Goal: Task Accomplishment & Management: Use online tool/utility

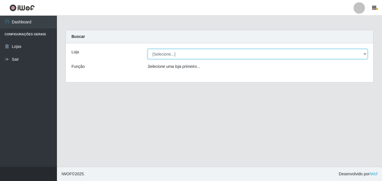
click at [168, 51] on select "[Selecione...] Ajubá Mercado" at bounding box center [258, 54] width 220 height 10
select select "402"
click at [148, 49] on select "[Selecione...] Ajubá Mercado" at bounding box center [258, 54] width 220 height 10
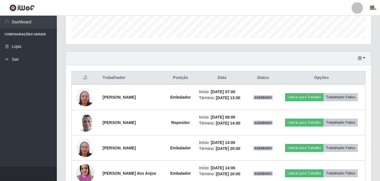
scroll to position [171, 0]
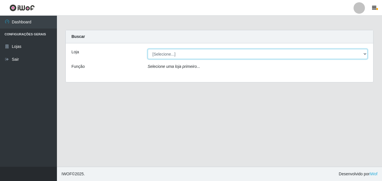
click at [293, 55] on select "[Selecione...] Ajubá Mercado" at bounding box center [258, 54] width 220 height 10
select select "402"
click at [148, 49] on select "[Selecione...] Ajubá Mercado" at bounding box center [258, 54] width 220 height 10
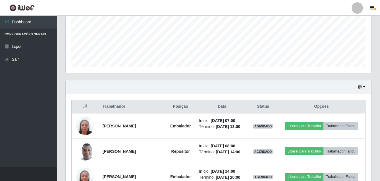
scroll to position [142, 0]
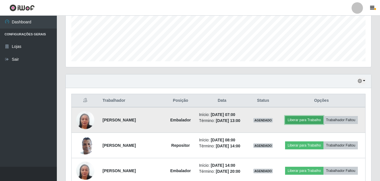
click at [307, 119] on button "Liberar para Trabalho" at bounding box center [304, 120] width 38 height 8
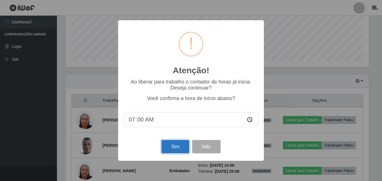
click at [174, 150] on button "Sim" at bounding box center [175, 146] width 28 height 13
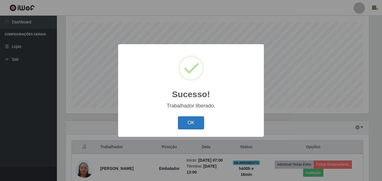
click at [196, 121] on button "OK" at bounding box center [191, 122] width 26 height 13
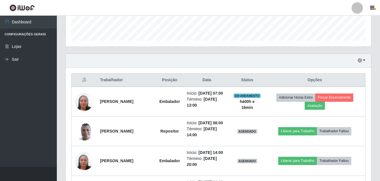
scroll to position [153, 0]
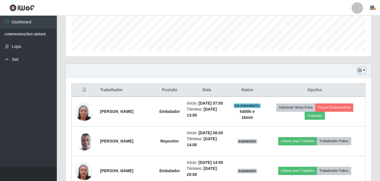
click at [363, 70] on button "button" at bounding box center [362, 70] width 8 height 7
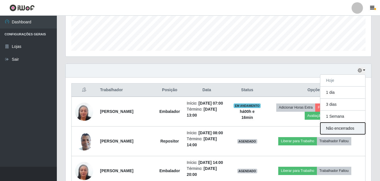
click at [349, 125] on button "Não encerrados" at bounding box center [343, 128] width 45 height 12
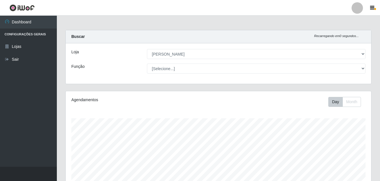
scroll to position [96, 0]
